Goal: Task Accomplishment & Management: Complete application form

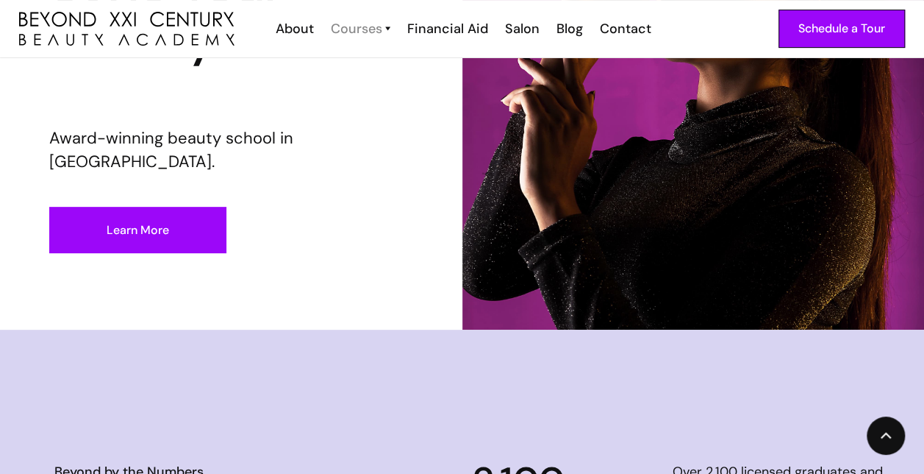
click at [363, 30] on div "Courses" at bounding box center [356, 28] width 51 height 19
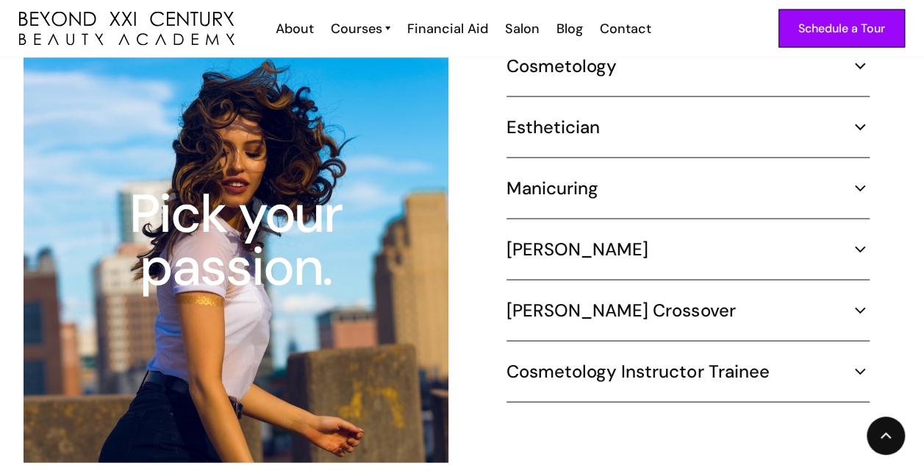
click at [866, 119] on img at bounding box center [860, 127] width 19 height 19
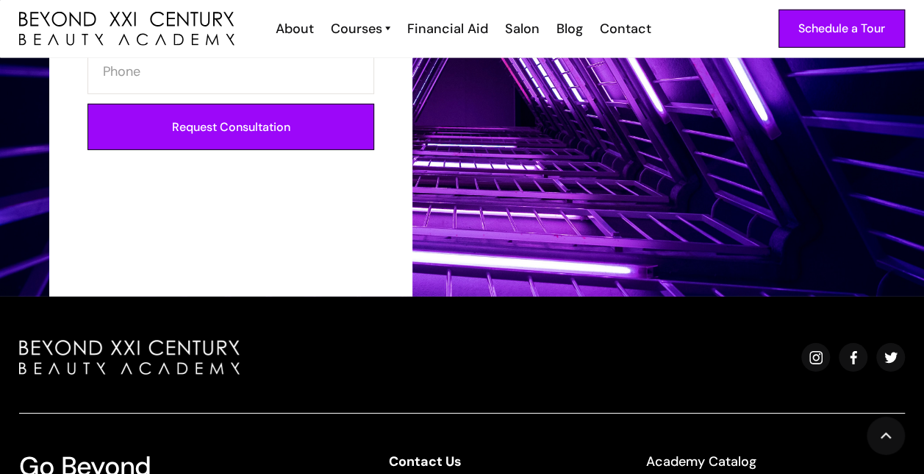
scroll to position [2241, 0]
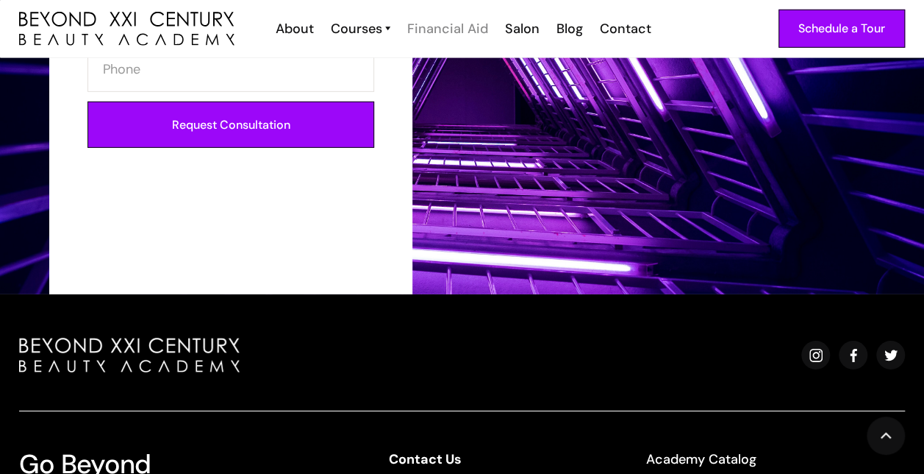
click at [462, 35] on div "Financial Aid" at bounding box center [447, 28] width 81 height 19
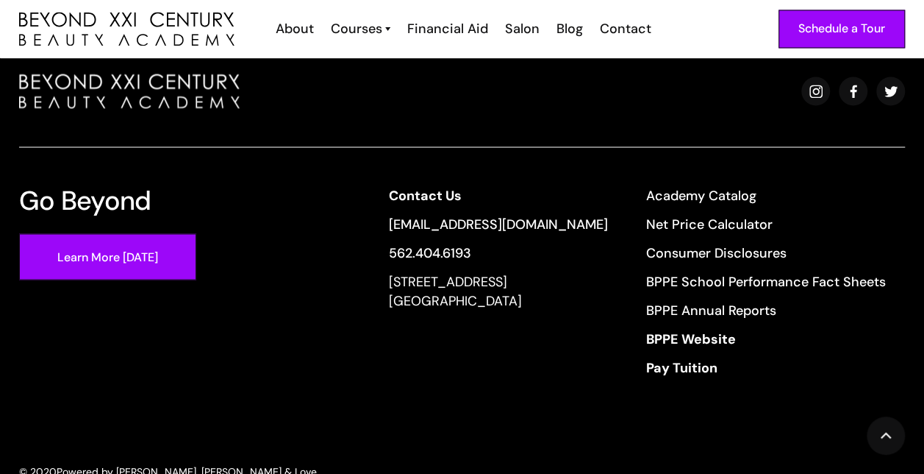
scroll to position [1285, 0]
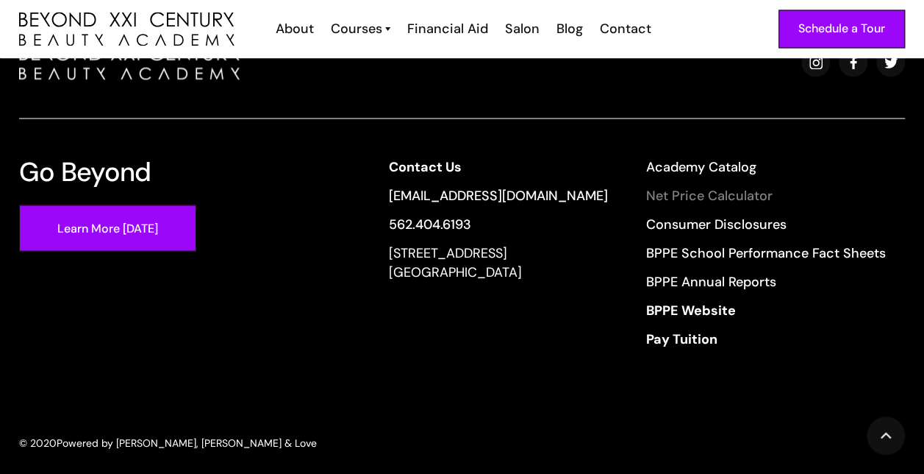
click at [762, 185] on link "Net Price Calculator" at bounding box center [766, 194] width 240 height 19
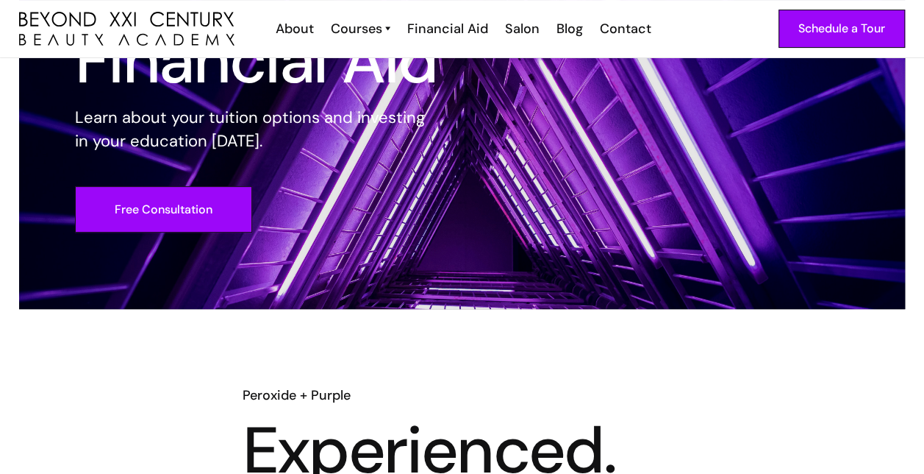
scroll to position [138, 0]
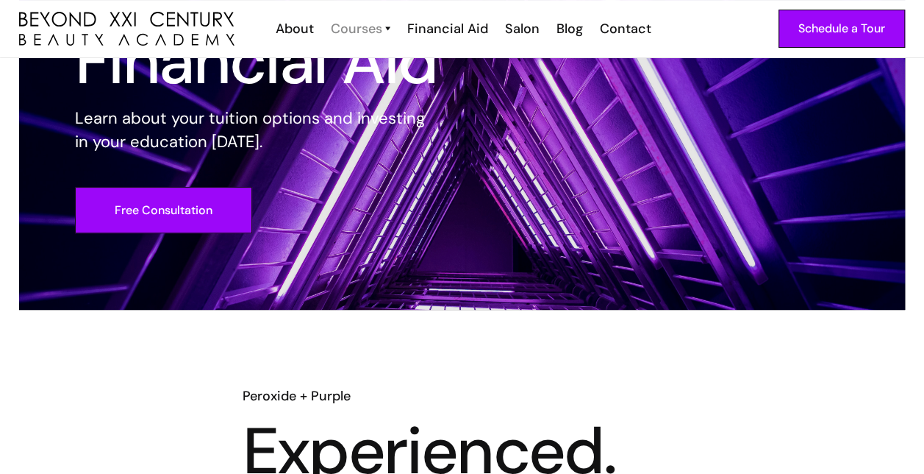
click at [374, 34] on div "Courses" at bounding box center [356, 28] width 51 height 19
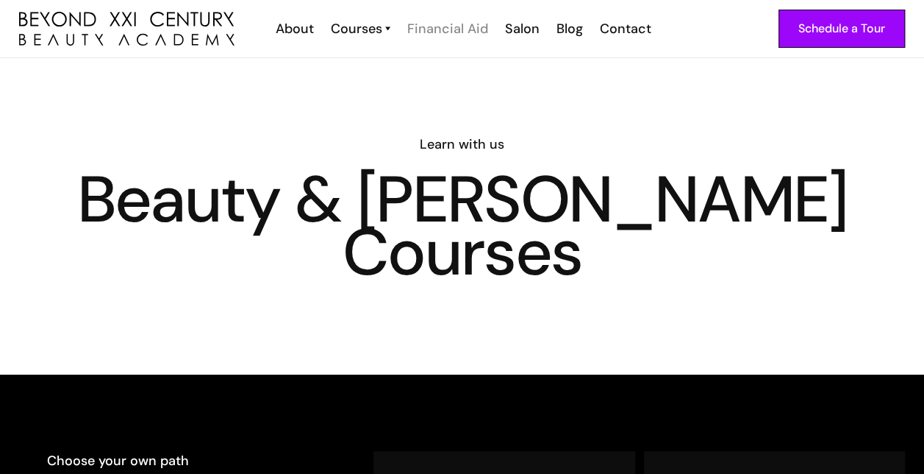
click at [461, 37] on div "Financial Aid" at bounding box center [447, 28] width 81 height 19
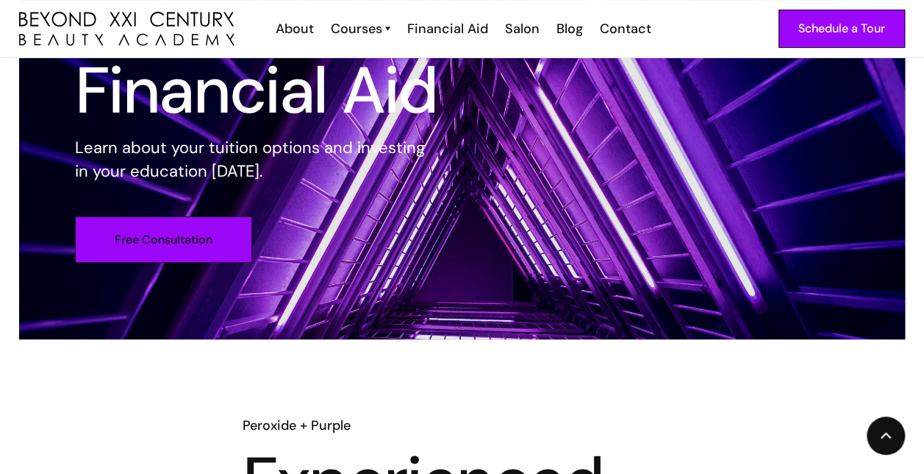
click at [238, 246] on link "Free Consultation" at bounding box center [163, 239] width 177 height 46
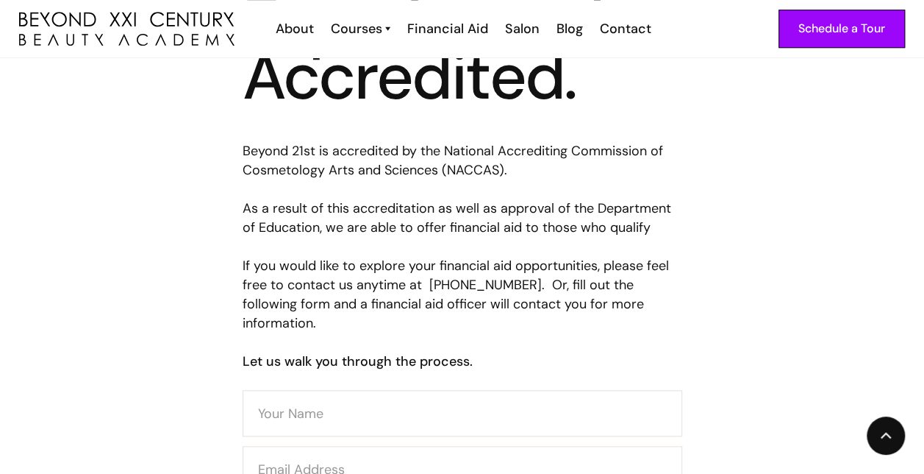
scroll to position [568, 0]
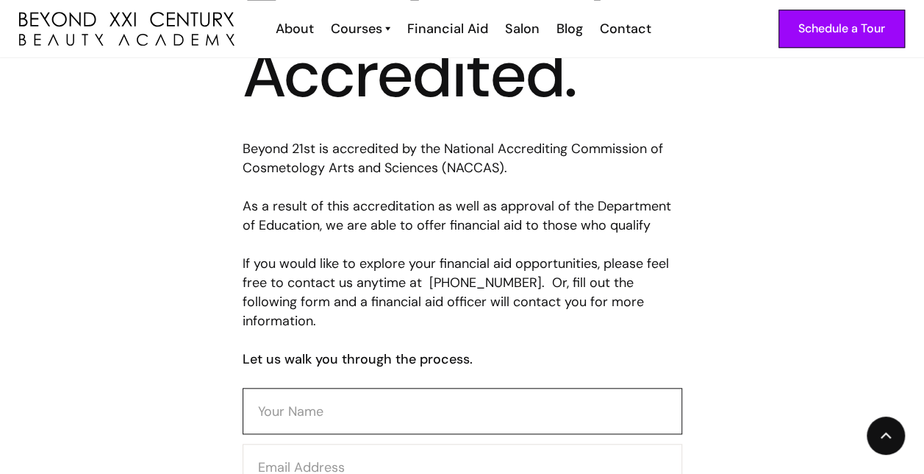
click at [262, 394] on input "Contact Form" at bounding box center [463, 411] width 440 height 46
click at [227, 382] on div "Peroxide + Purple Experienced. Accredited. Beyond 21st is accredited by the Nat…" at bounding box center [462, 290] width 924 height 666
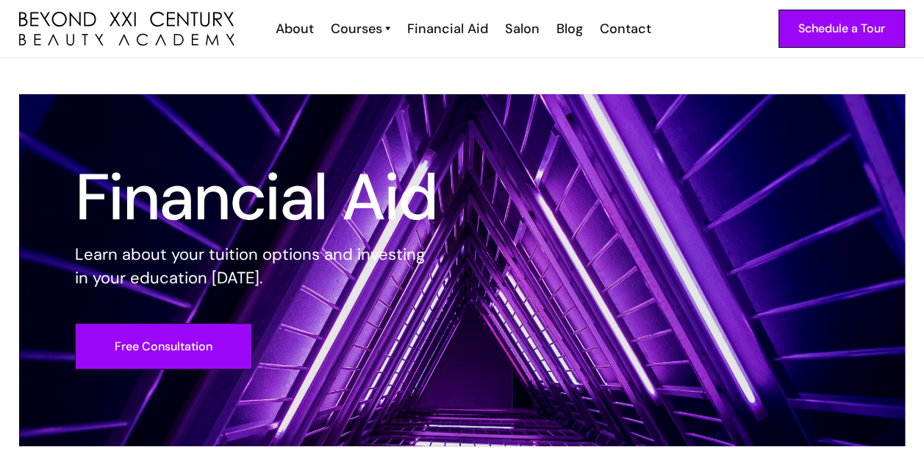
scroll to position [0, 0]
